Goal: Information Seeking & Learning: Understand process/instructions

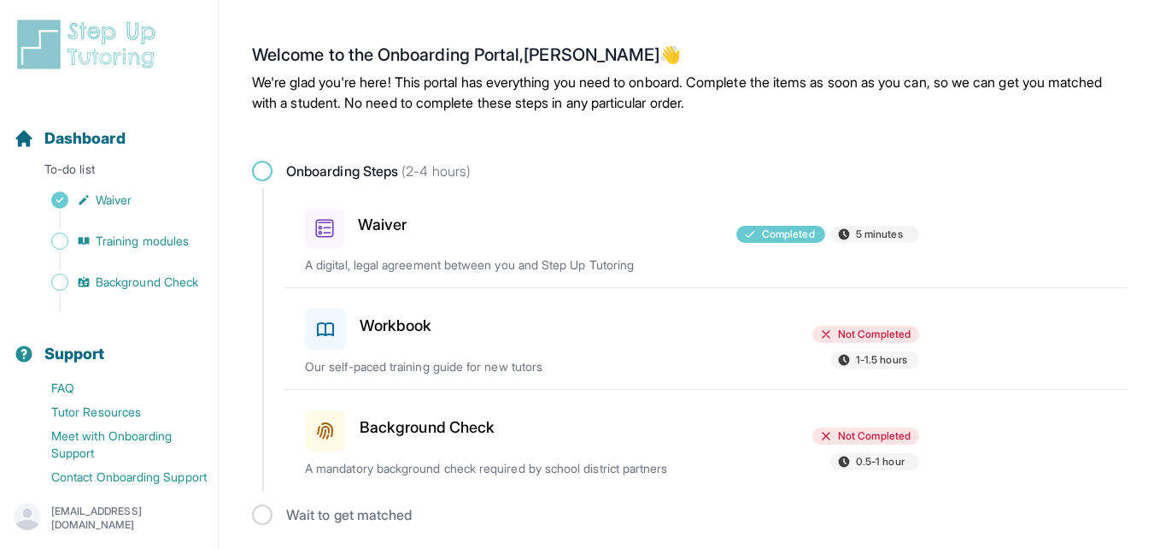
click at [995, 56] on h2 "Welcome to the Onboarding Portal, [PERSON_NAME] 👋" at bounding box center [689, 57] width 875 height 27
click at [446, 335] on div "Workbook" at bounding box center [404, 326] width 199 height 48
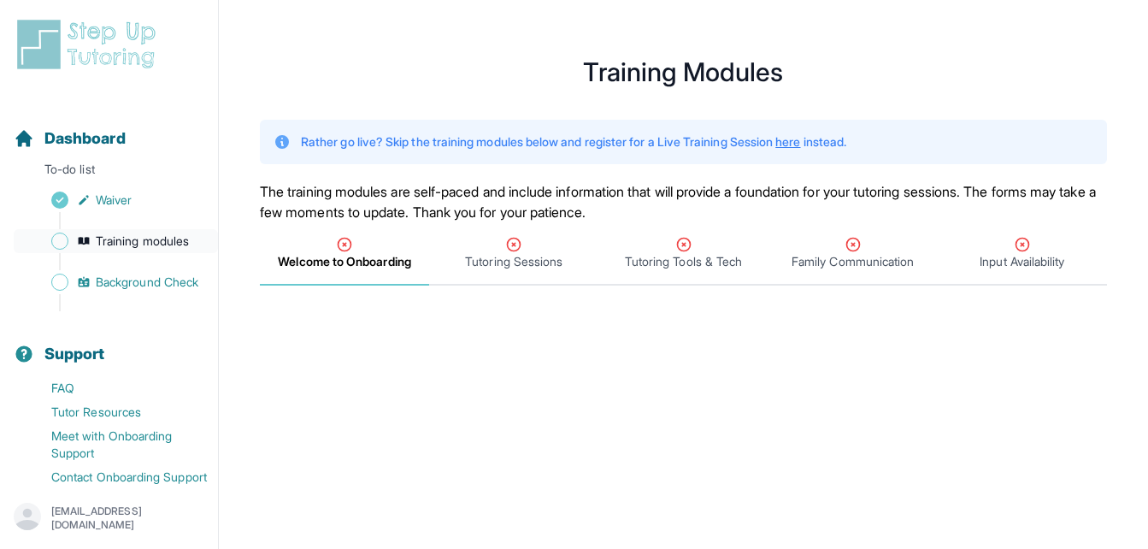
click at [75, 250] on link "Training modules" at bounding box center [116, 241] width 204 height 24
click at [73, 206] on link "Waiver" at bounding box center [116, 200] width 204 height 24
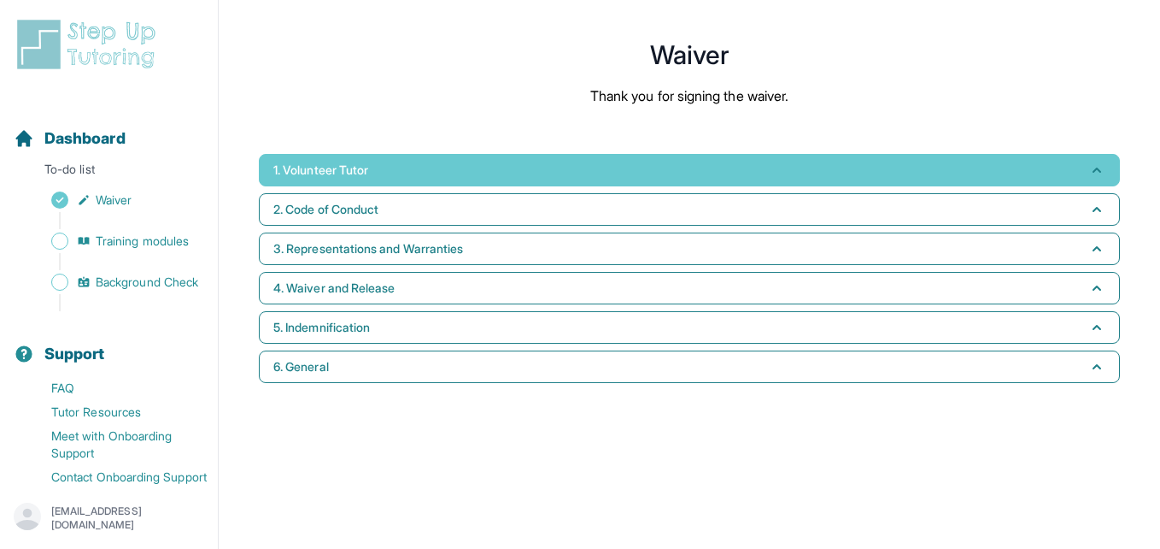
click at [314, 173] on span "1. Volunteer Tutor" at bounding box center [320, 169] width 95 height 17
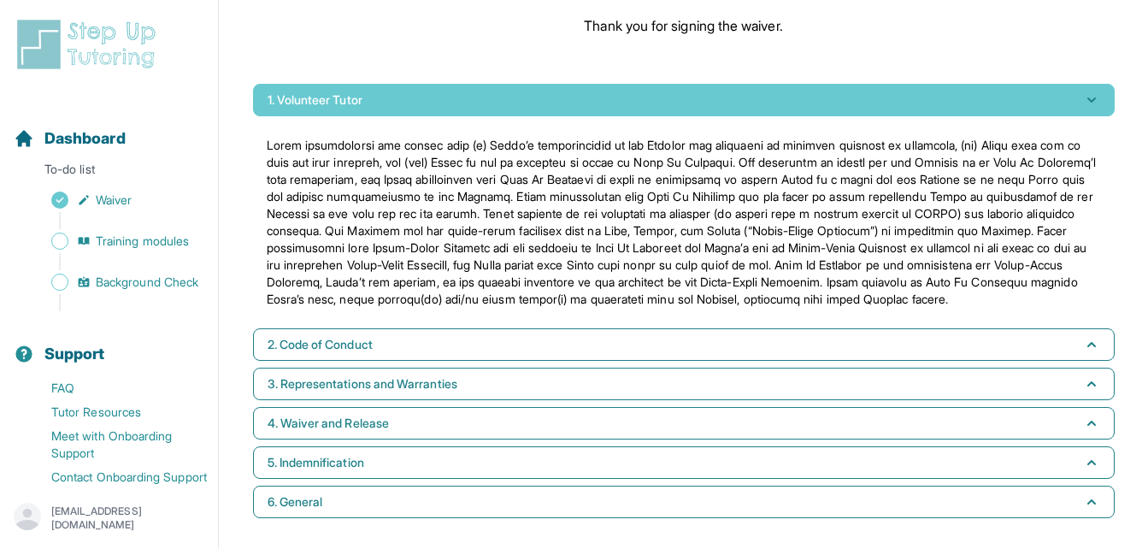
scroll to position [87, 0]
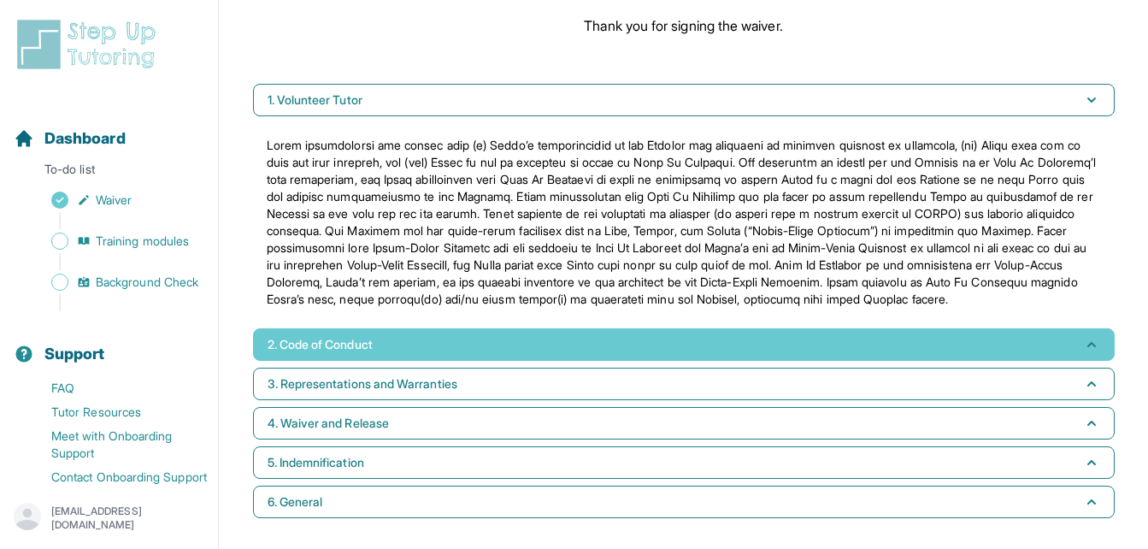
click at [935, 359] on button "2. Code of Conduct" at bounding box center [683, 344] width 861 height 32
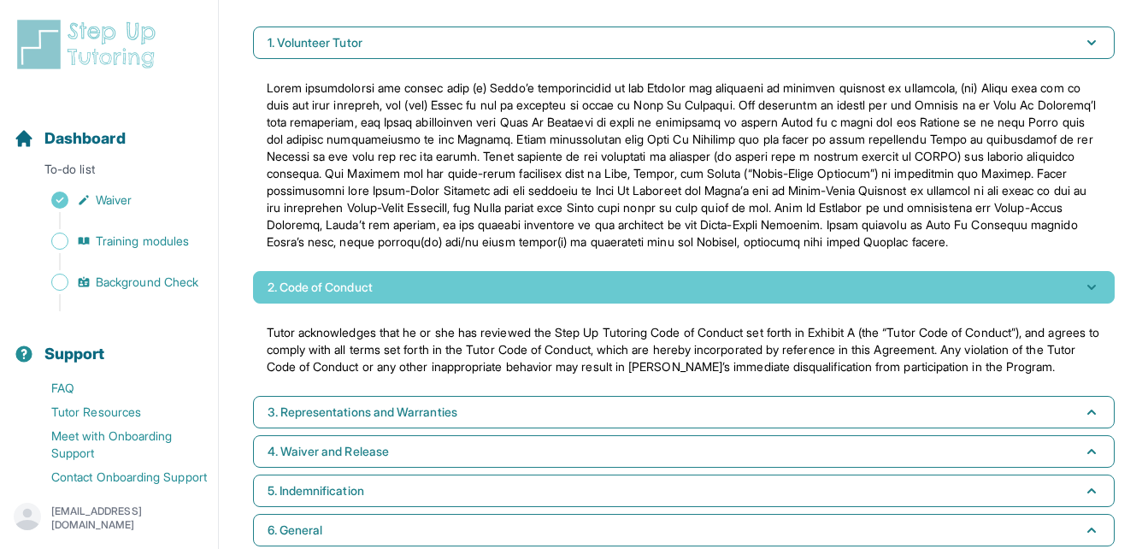
scroll to position [190, 0]
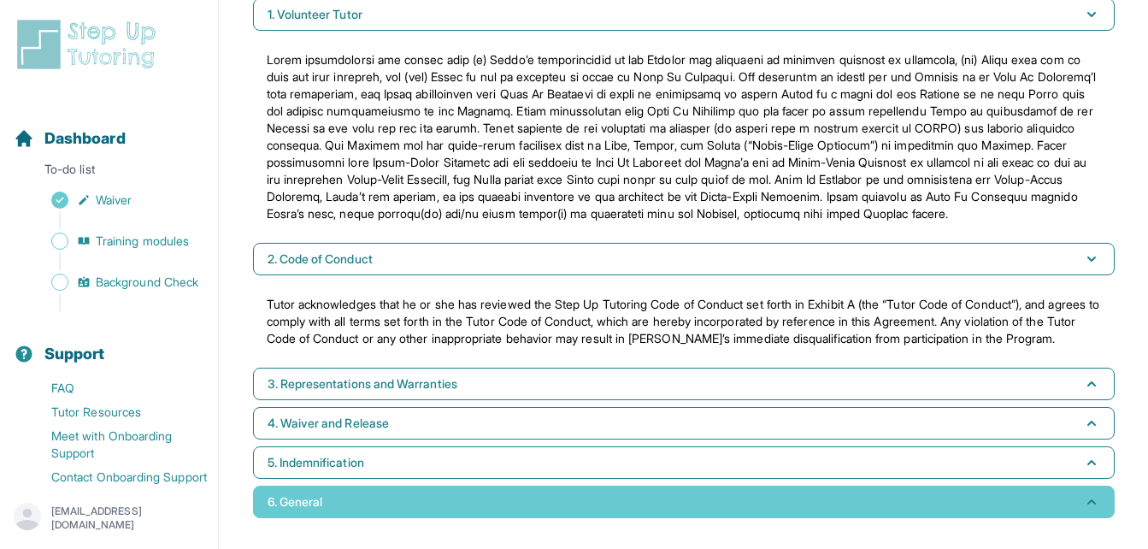
click at [969, 513] on button "6. General" at bounding box center [683, 501] width 861 height 32
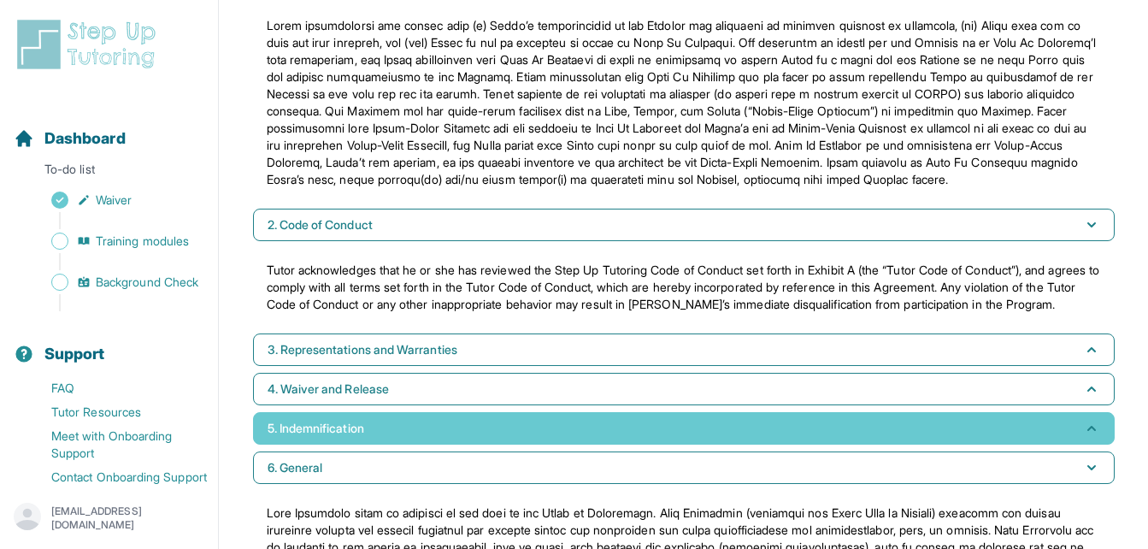
click at [983, 444] on button "5. Indemnification" at bounding box center [683, 428] width 861 height 32
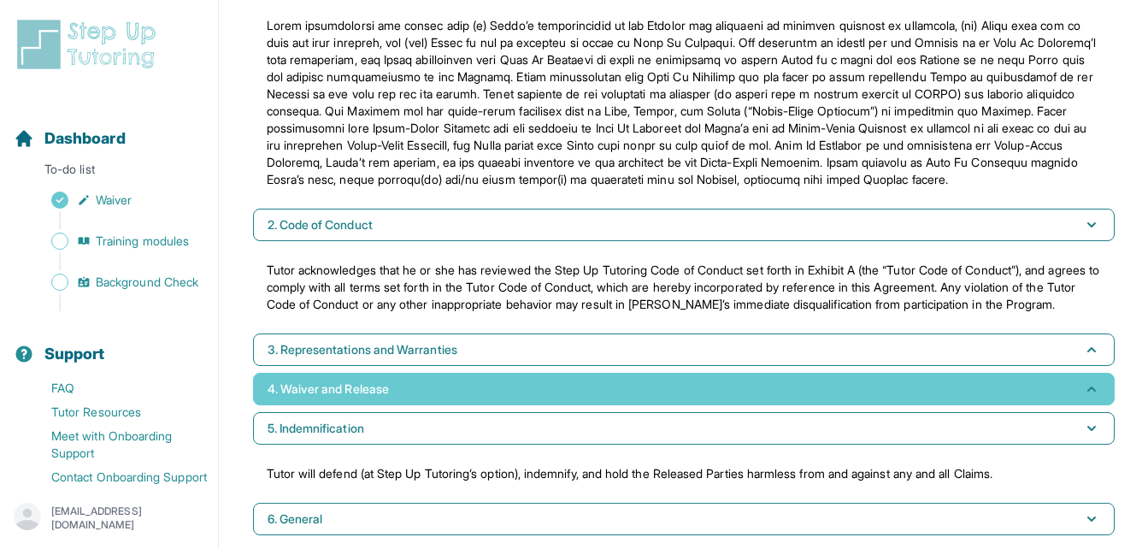
click at [986, 405] on button "4. Waiver and Release" at bounding box center [683, 389] width 861 height 32
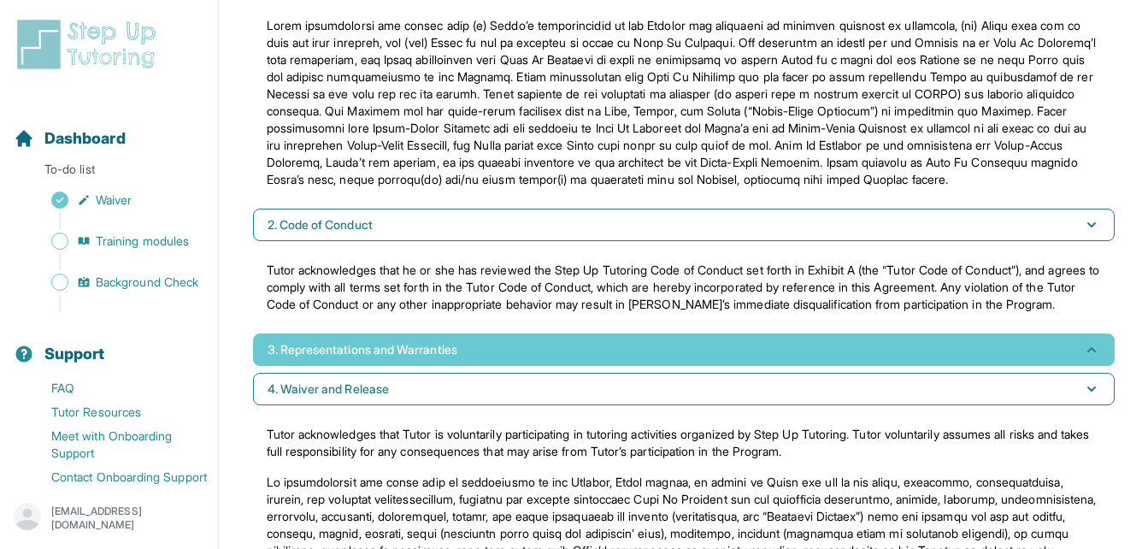
click at [996, 366] on button "3. Representations and Warranties" at bounding box center [683, 349] width 861 height 32
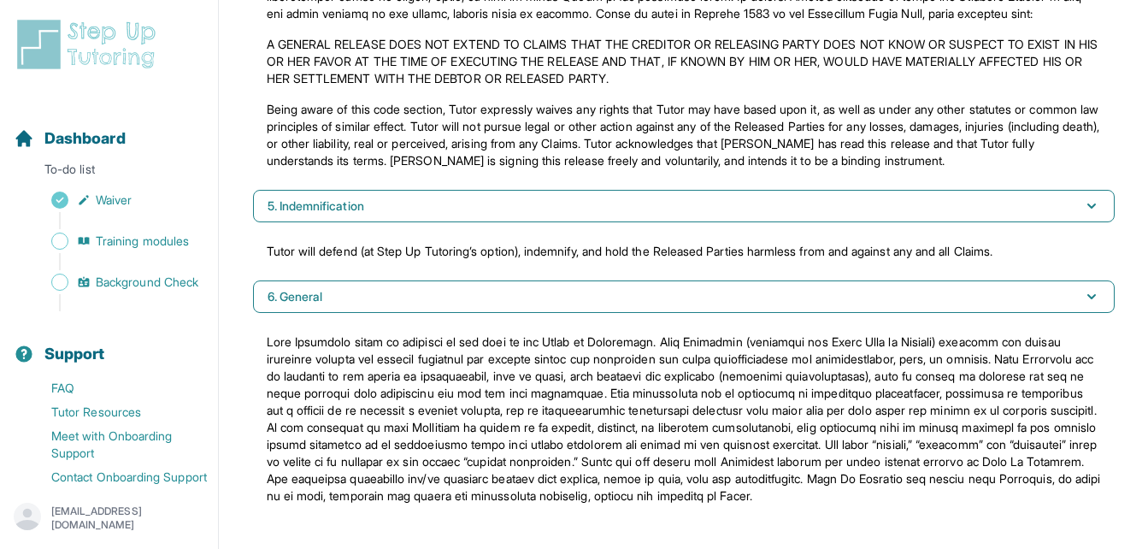
scroll to position [948, 0]
click at [73, 236] on link "Training modules" at bounding box center [116, 241] width 204 height 24
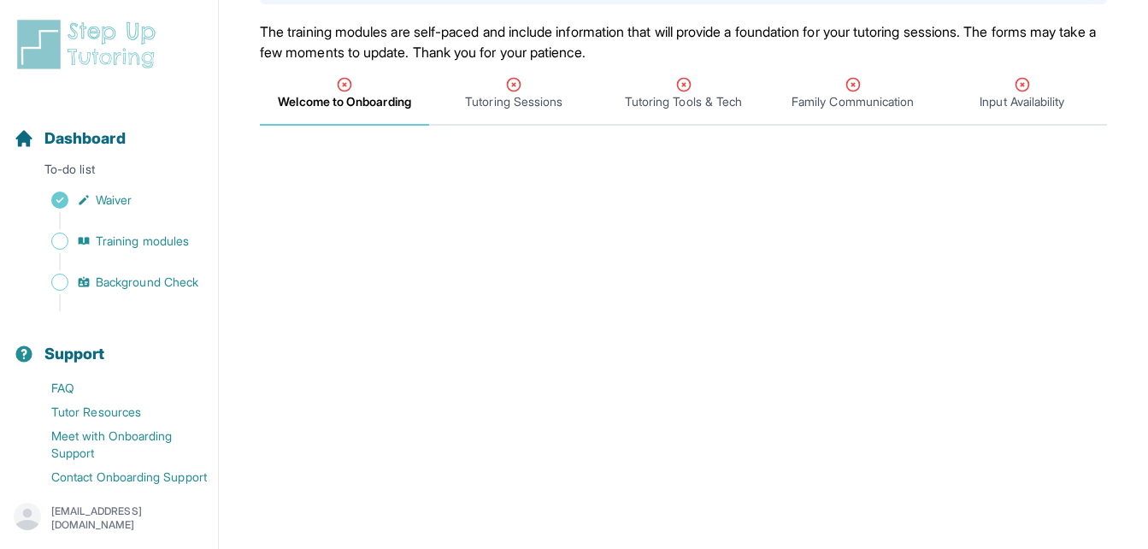
scroll to position [163, 0]
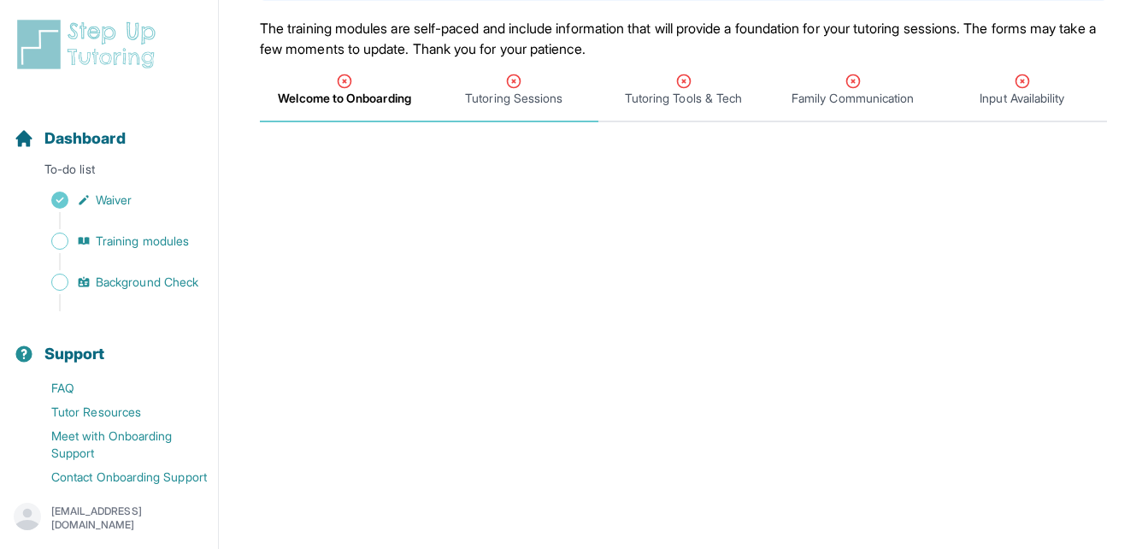
click at [506, 72] on span "Tutoring Sessions" at bounding box center [513, 90] width 169 height 63
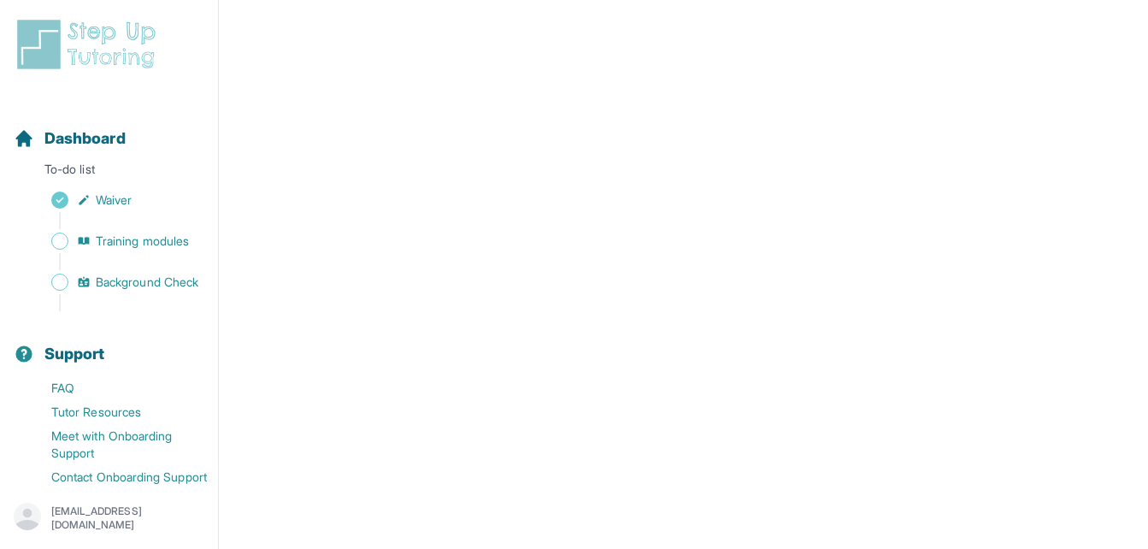
scroll to position [760, 0]
